Goal: Find specific page/section

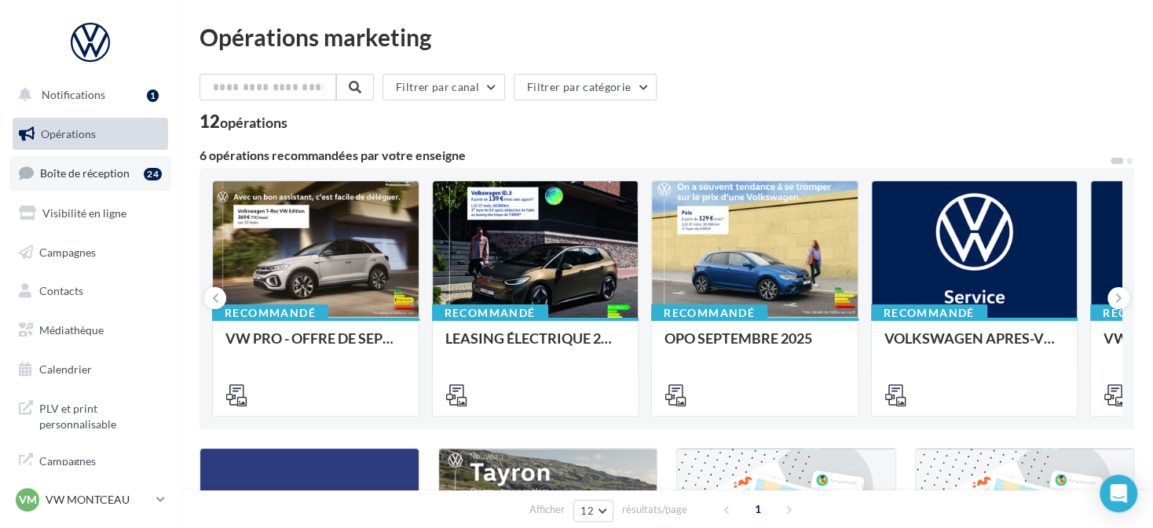
click at [117, 170] on span "Boîte de réception" at bounding box center [85, 172] width 90 height 13
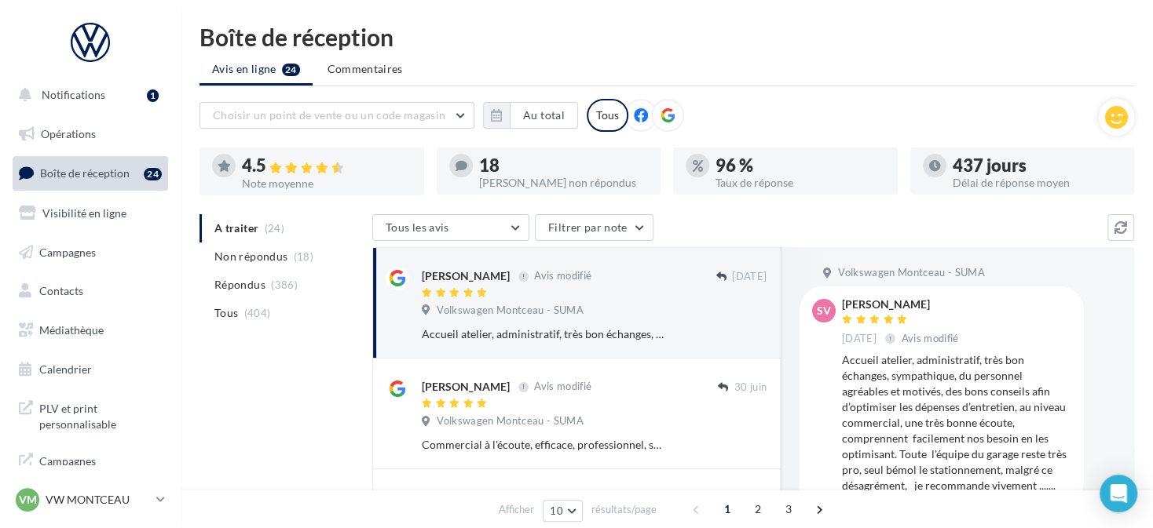
click at [660, 114] on icon at bounding box center [667, 115] width 14 height 14
click at [502, 115] on icon "button" at bounding box center [496, 115] width 11 height 13
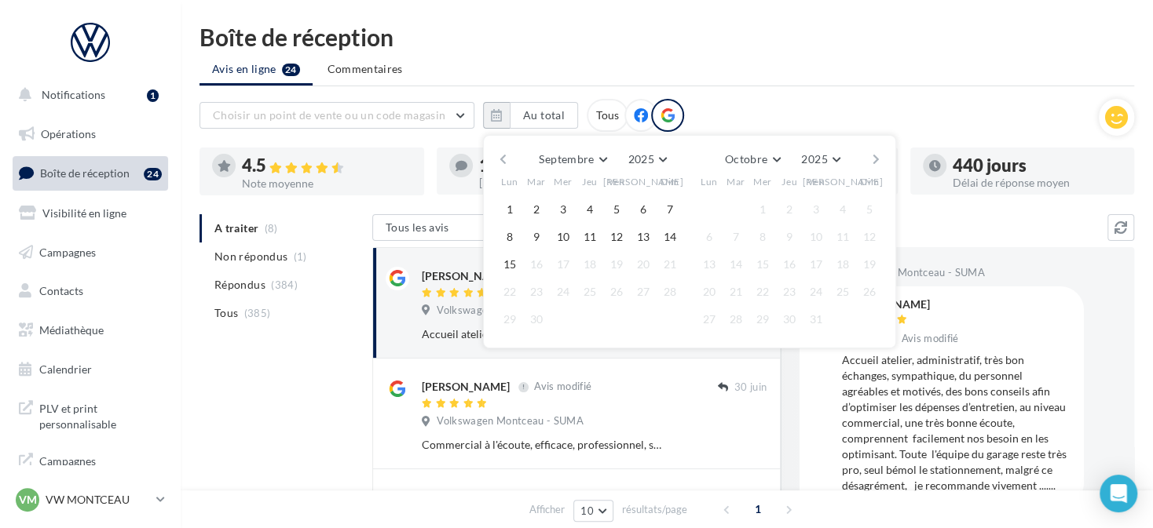
click at [504, 155] on button "button" at bounding box center [502, 159] width 13 height 22
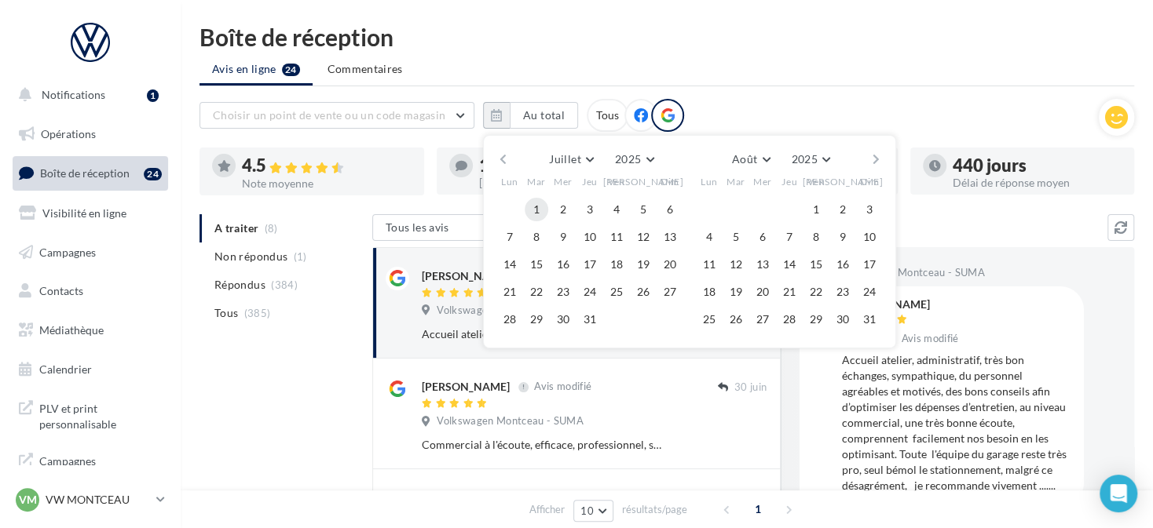
click at [541, 203] on button "1" at bounding box center [536, 210] width 24 height 24
click at [876, 152] on button "button" at bounding box center [875, 159] width 13 height 22
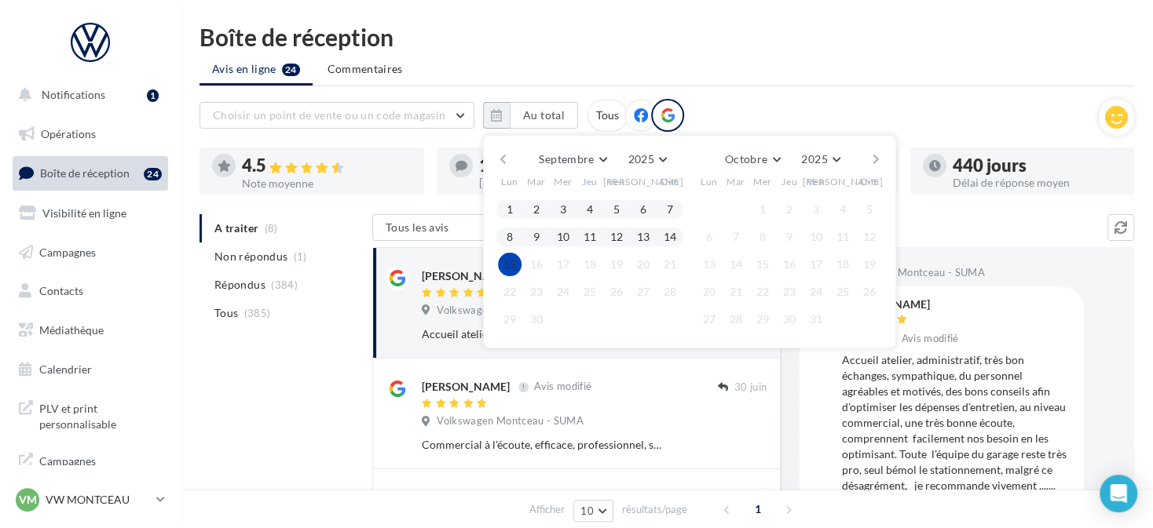
click at [517, 266] on button "15" at bounding box center [510, 265] width 24 height 24
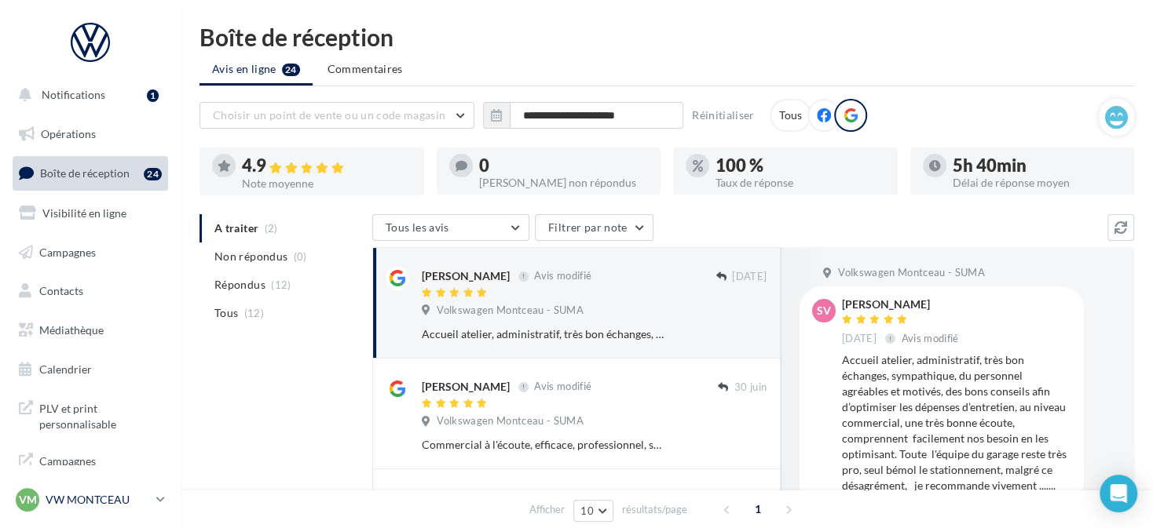
click at [130, 492] on div "VM VW MONTCEAU vw-min-dup" at bounding box center [83, 500] width 134 height 24
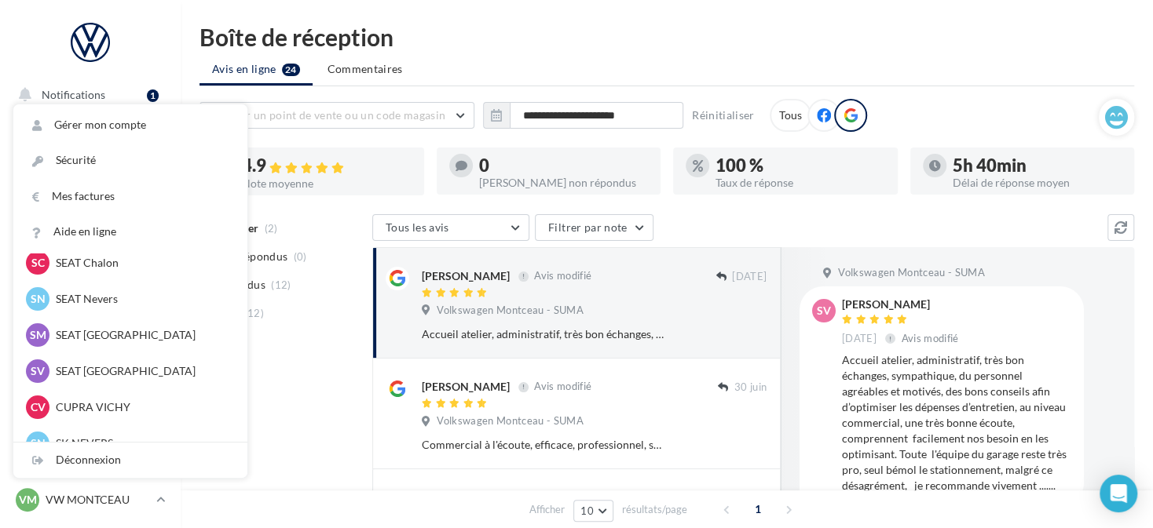
scroll to position [471, 0]
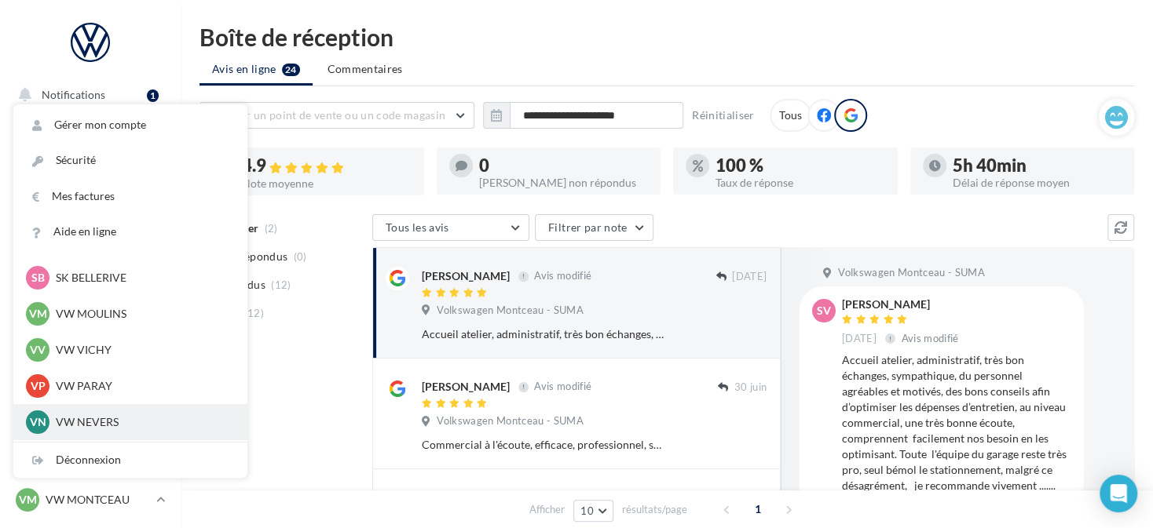
click at [102, 416] on p "VW NEVERS" at bounding box center [142, 423] width 173 height 16
